Goal: Information Seeking & Learning: Learn about a topic

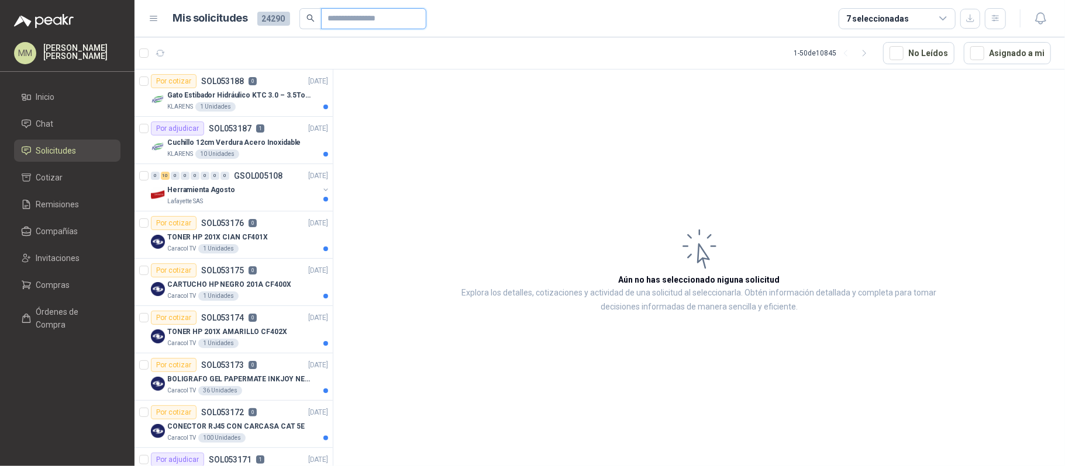
click at [328, 20] on input "text" at bounding box center [369, 19] width 82 height 20
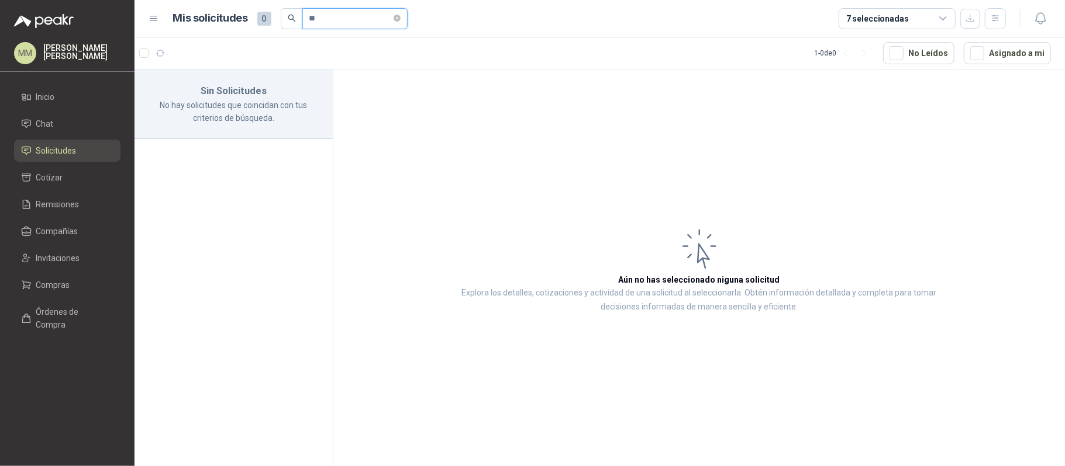
type input "*"
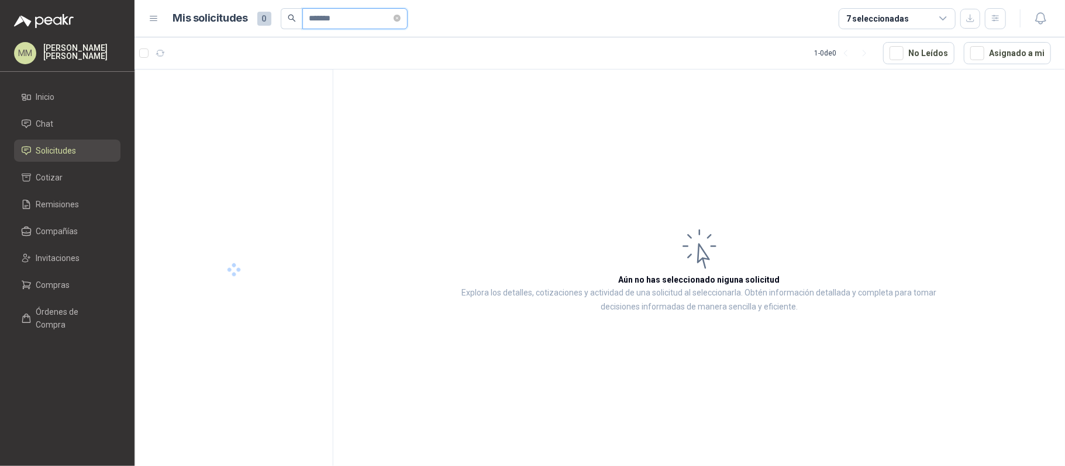
type input "********"
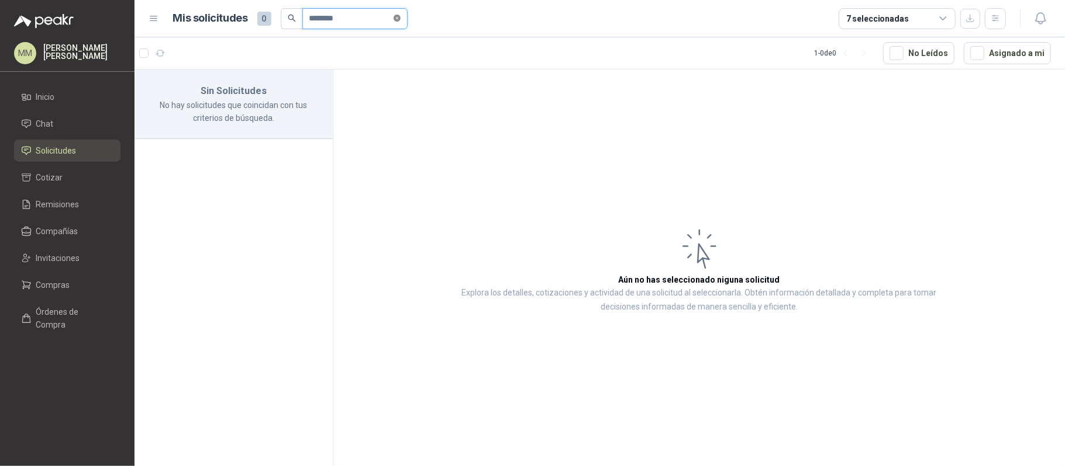
click at [400, 19] on icon "close-circle" at bounding box center [396, 18] width 7 height 7
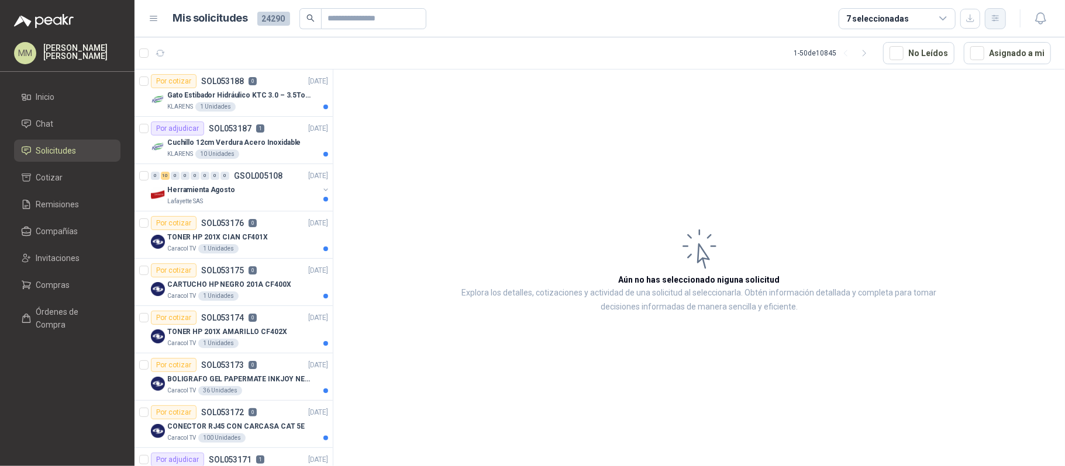
click at [994, 17] on icon "button" at bounding box center [995, 18] width 10 height 10
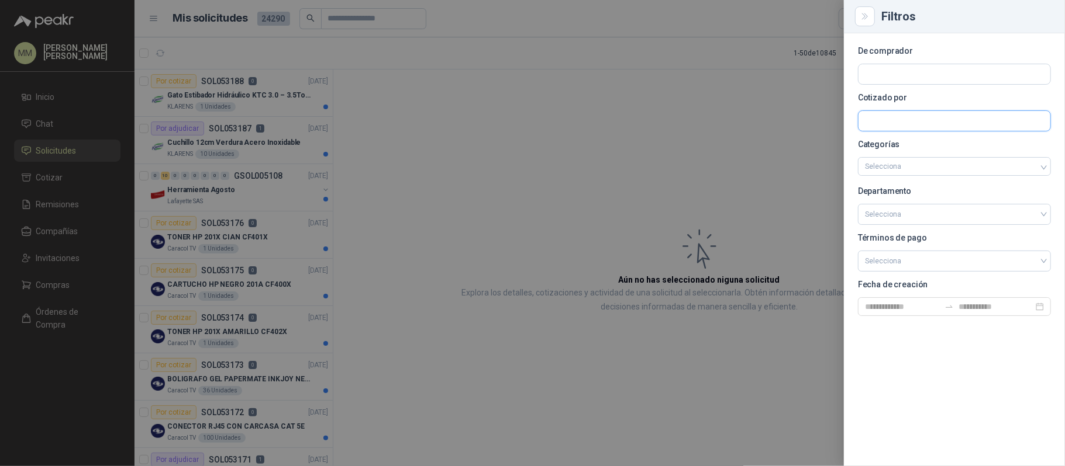
click at [922, 84] on input "text" at bounding box center [954, 74] width 192 height 20
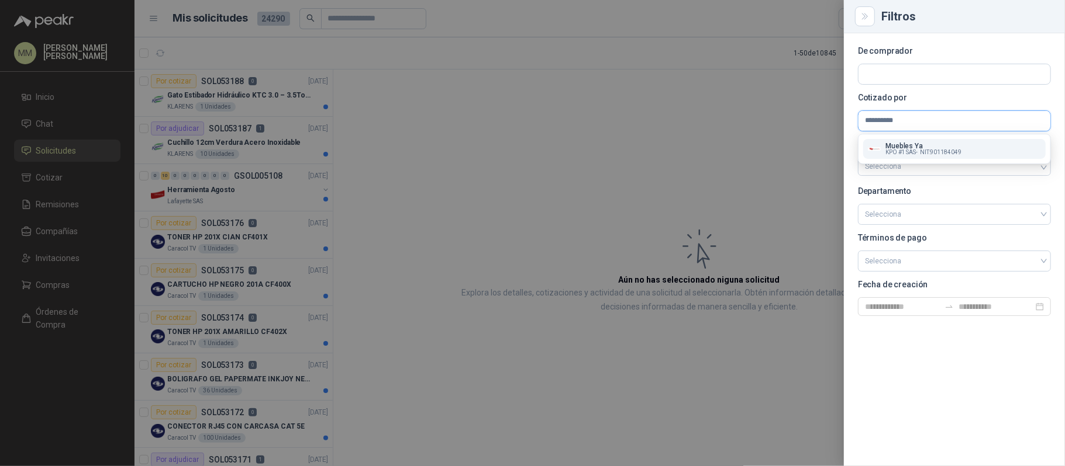
type input "**********"
click at [925, 141] on button "Muebles Ya KPO #1 SAS - NIT : 901184049" at bounding box center [954, 149] width 182 height 20
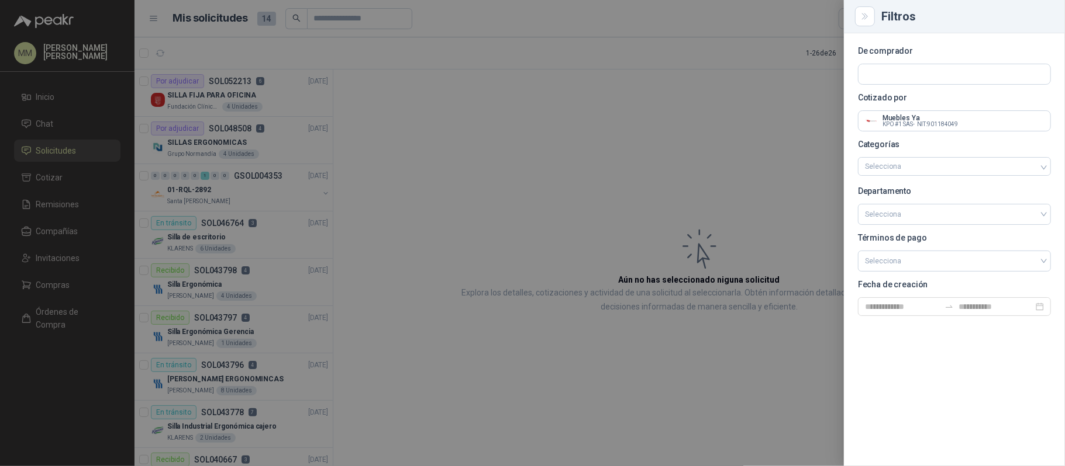
click at [576, 220] on div at bounding box center [532, 233] width 1065 height 466
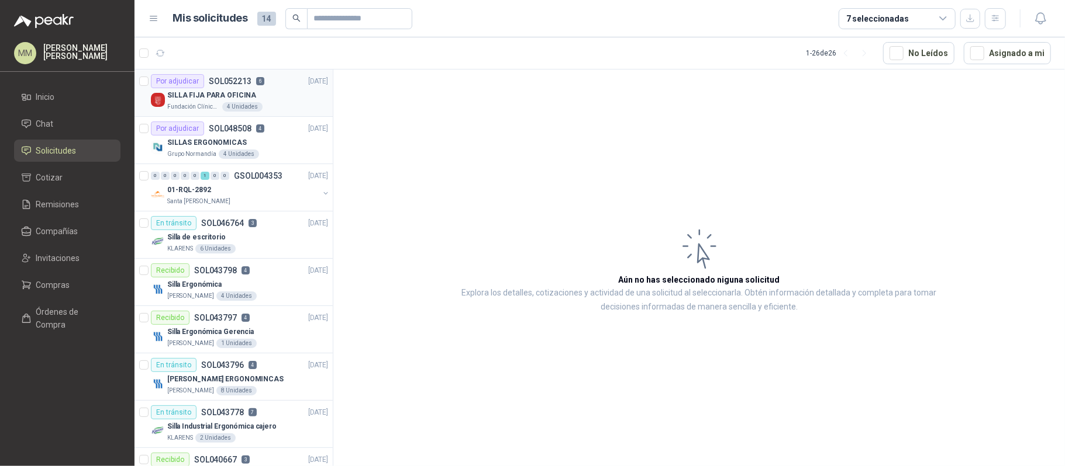
click at [274, 96] on div "SILLA FIJA PARA OFICINA" at bounding box center [247, 95] width 161 height 14
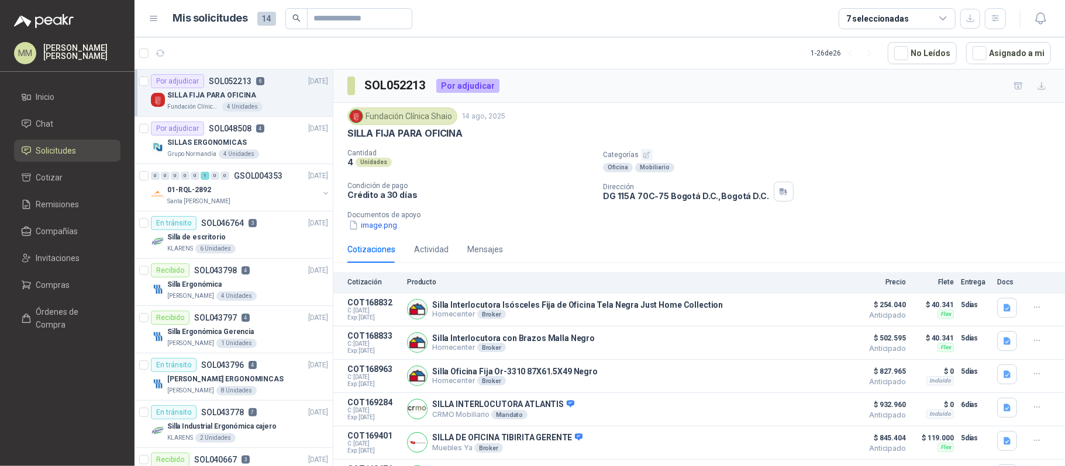
scroll to position [54, 0]
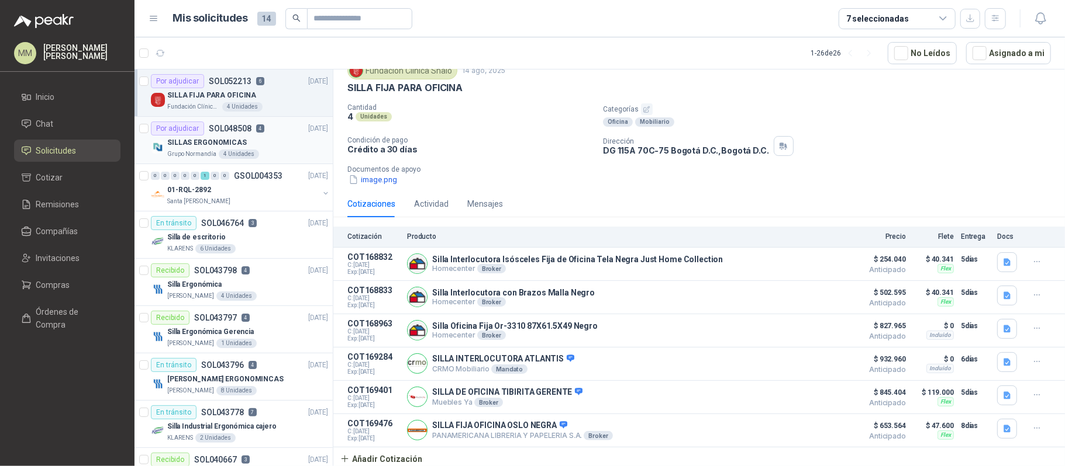
click at [285, 139] on div "SILLAS ERGONOMICAS" at bounding box center [247, 143] width 161 height 14
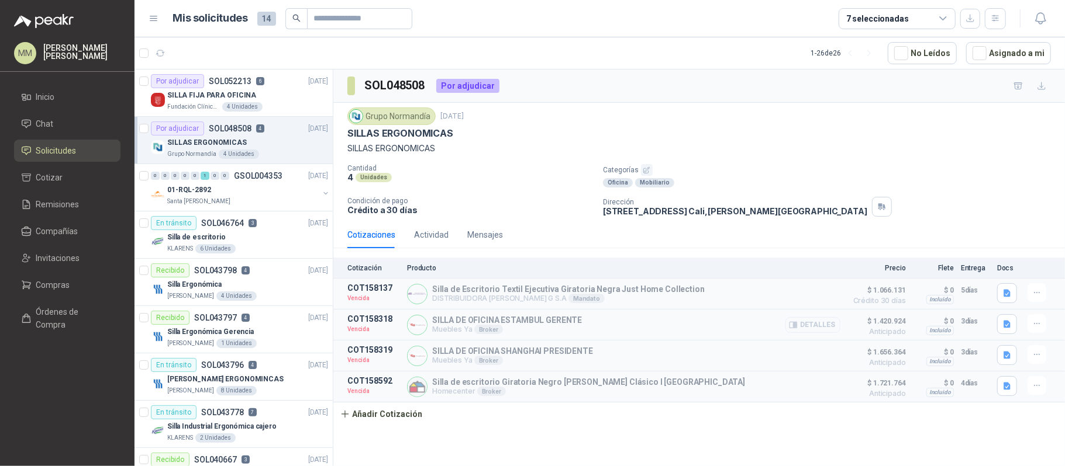
click at [808, 324] on button "Detalles" at bounding box center [812, 325] width 55 height 16
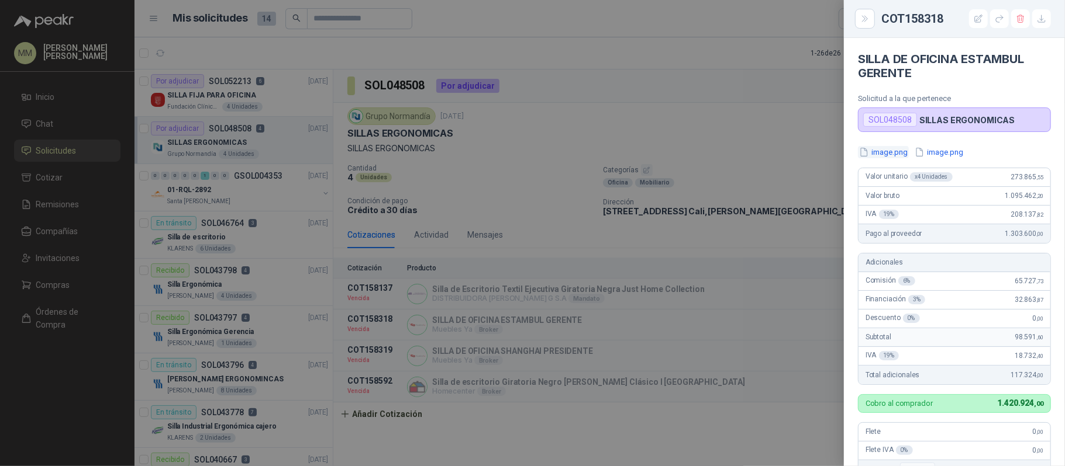
click at [889, 153] on button "image.png" at bounding box center [883, 152] width 51 height 12
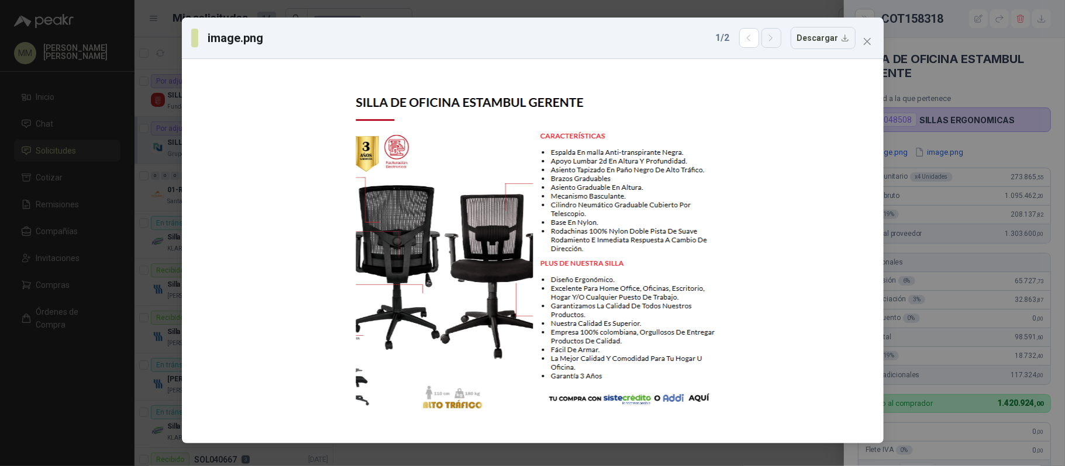
click at [781, 40] on button "button" at bounding box center [771, 38] width 20 height 20
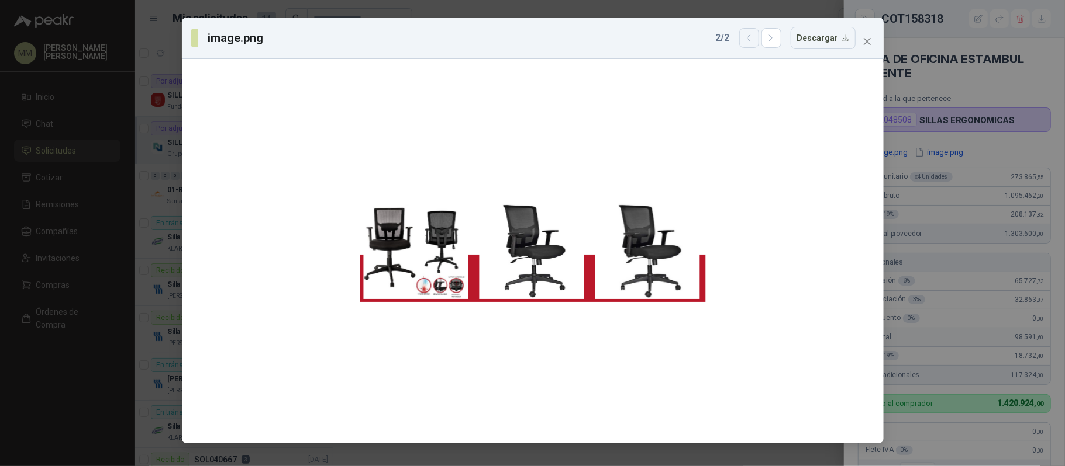
click at [754, 38] on icon "button" at bounding box center [749, 38] width 10 height 10
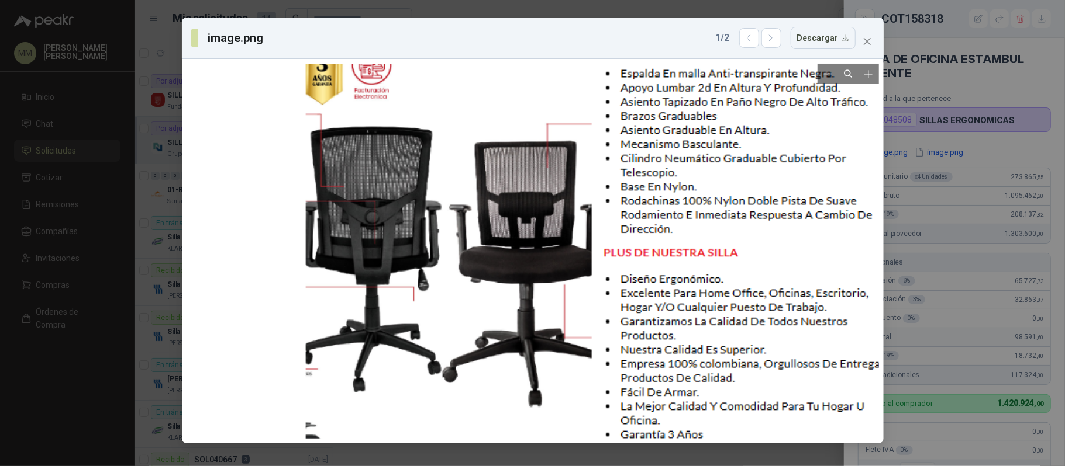
drag, startPoint x: 478, startPoint y: 288, endPoint x: 542, endPoint y: 305, distance: 66.5
click at [542, 305] on div at bounding box center [590, 233] width 627 height 606
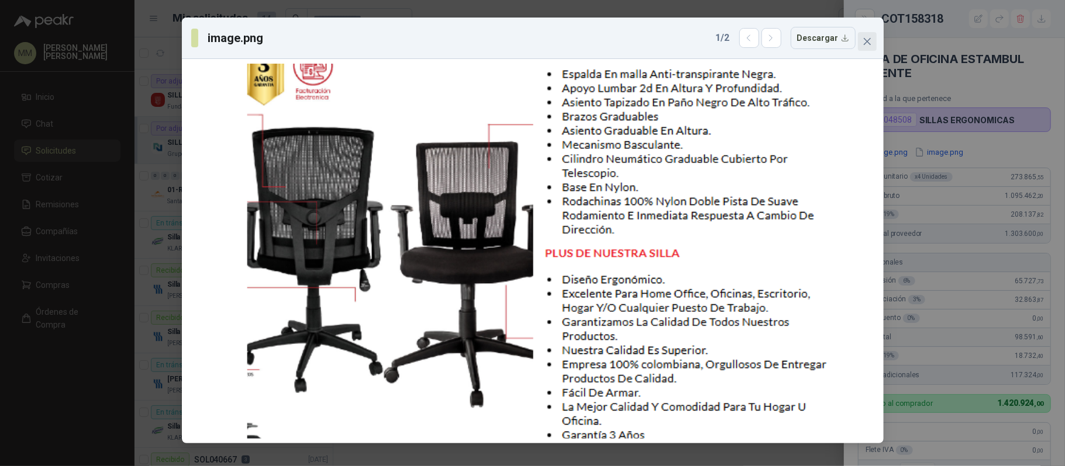
click at [869, 40] on icon "close" at bounding box center [866, 41] width 9 height 9
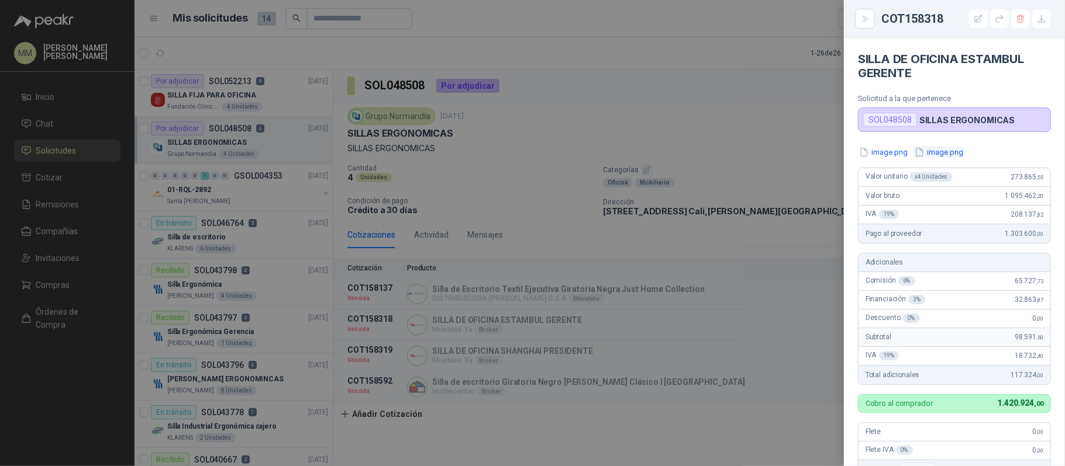
click at [945, 153] on button "image.png" at bounding box center [938, 152] width 51 height 12
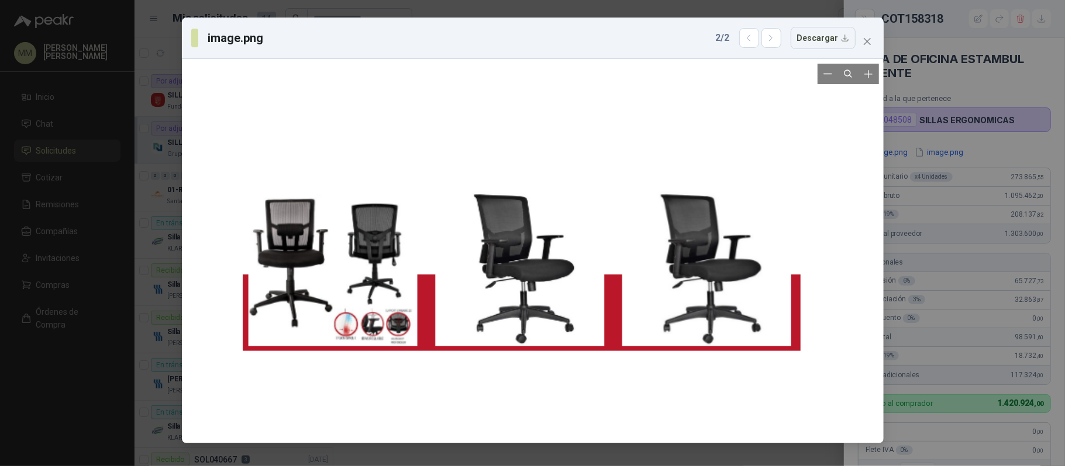
drag, startPoint x: 671, startPoint y: 248, endPoint x: 659, endPoint y: 302, distance: 55.0
click at [659, 302] on div at bounding box center [522, 269] width 558 height 606
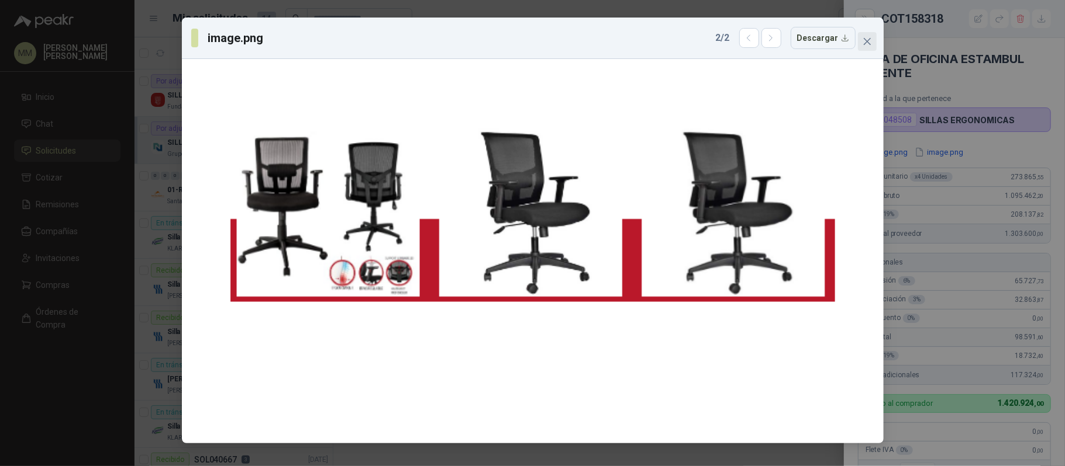
click at [866, 37] on icon "close" at bounding box center [866, 41] width 9 height 9
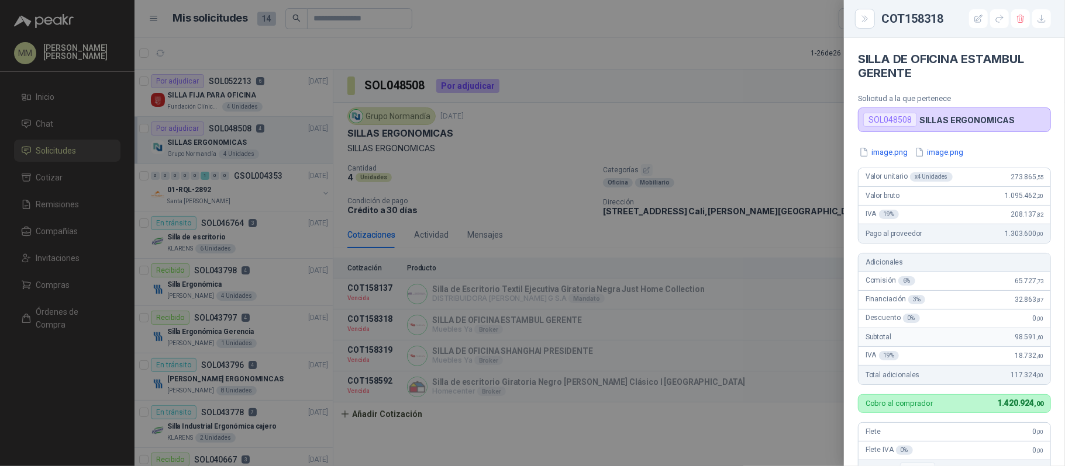
click at [697, 319] on div at bounding box center [532, 233] width 1065 height 466
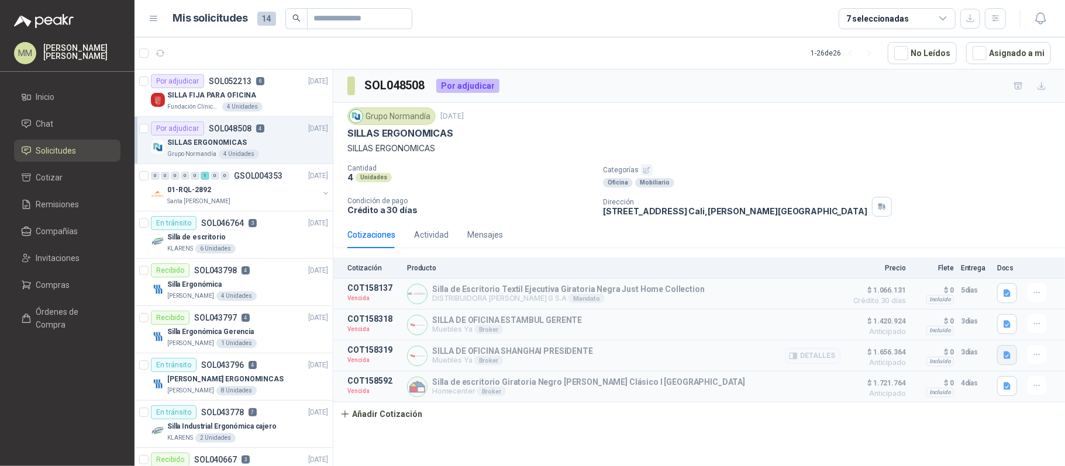
click at [1009, 360] on icon "button" at bounding box center [1006, 356] width 7 height 8
click at [988, 323] on button "image.png" at bounding box center [984, 321] width 51 height 12
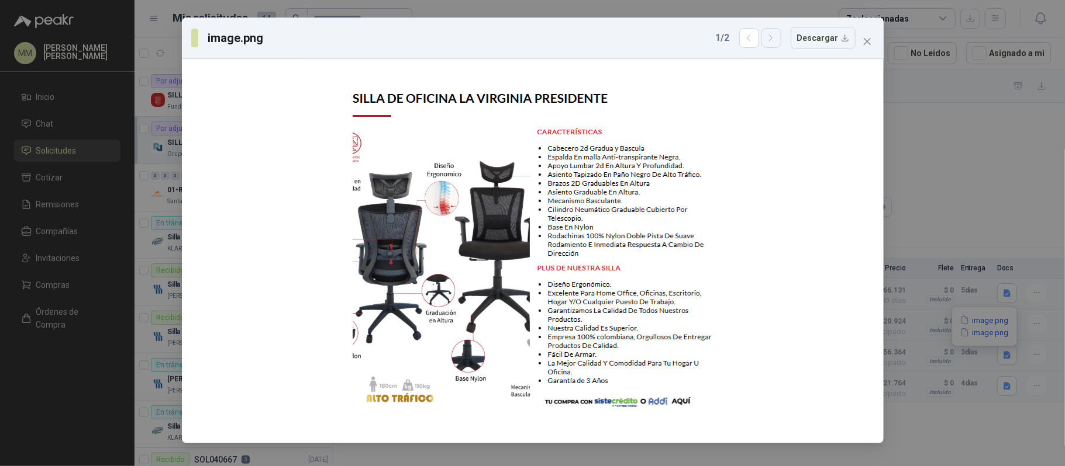
click at [770, 37] on icon "button" at bounding box center [771, 38] width 10 height 10
